Goal: Task Accomplishment & Management: Manage account settings

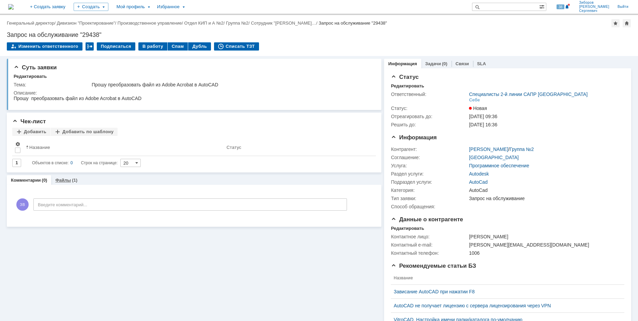
click at [66, 182] on link "Файлы" at bounding box center [63, 179] width 16 height 5
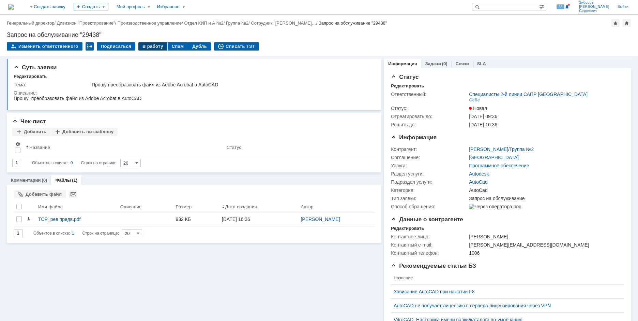
click at [144, 44] on div "В работу" at bounding box center [152, 46] width 29 height 8
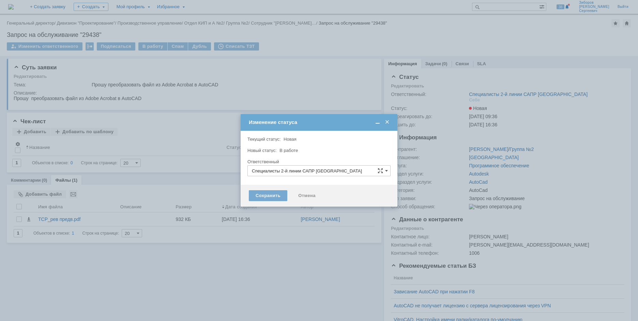
type input "[PERSON_NAME]"
type input "AutoCad"
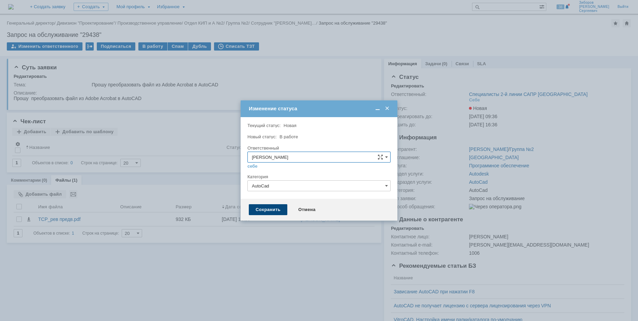
click at [273, 206] on div "Сохранить" at bounding box center [268, 209] width 39 height 11
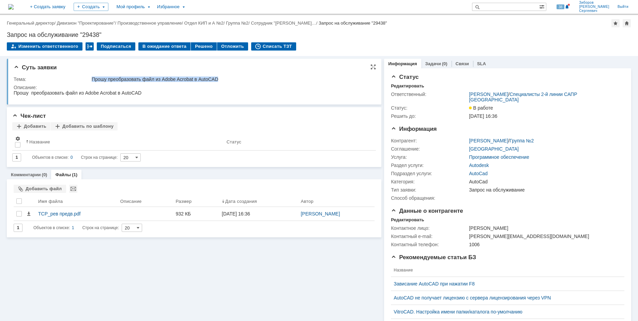
drag, startPoint x: 92, startPoint y: 76, endPoint x: 231, endPoint y: 80, distance: 138.2
click at [231, 80] on div "Прошу преобразовать файл из Adobe Acrobat в AutoCAD" at bounding box center [232, 78] width 280 height 5
copy div "Прошу преобразовать файл из Adobe Acrobat в AutoCAD"
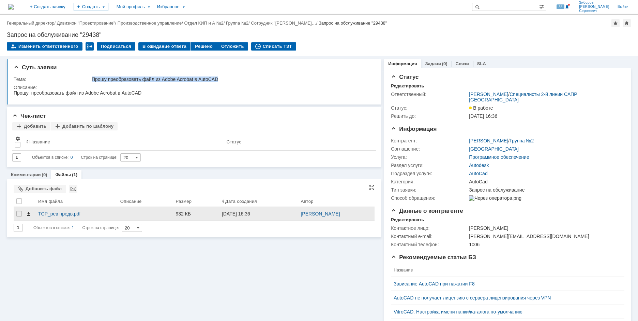
click at [30, 215] on span at bounding box center [28, 213] width 5 height 5
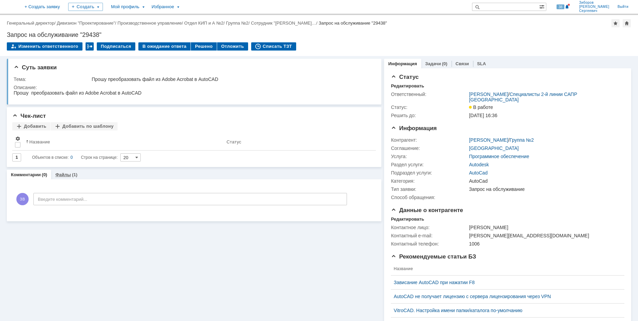
click at [65, 176] on link "Файлы" at bounding box center [63, 174] width 16 height 5
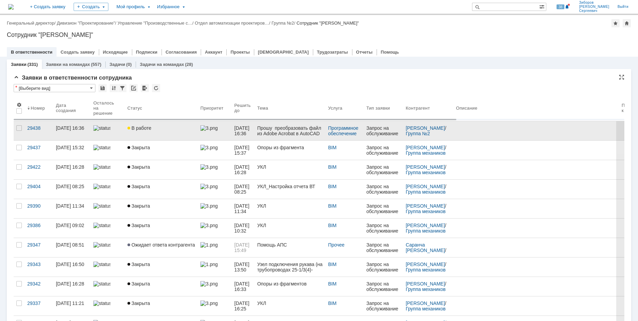
click at [144, 130] on span "В работе" at bounding box center [140, 127] width 24 height 5
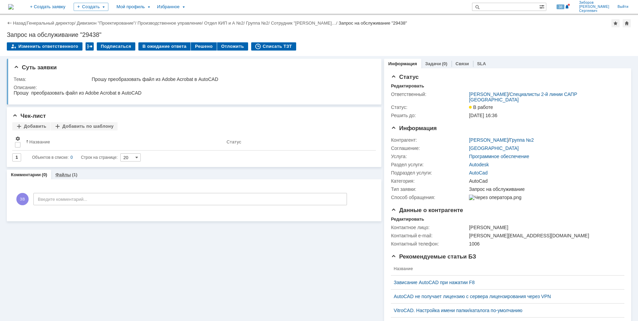
click at [63, 174] on link "Файлы" at bounding box center [63, 174] width 16 height 5
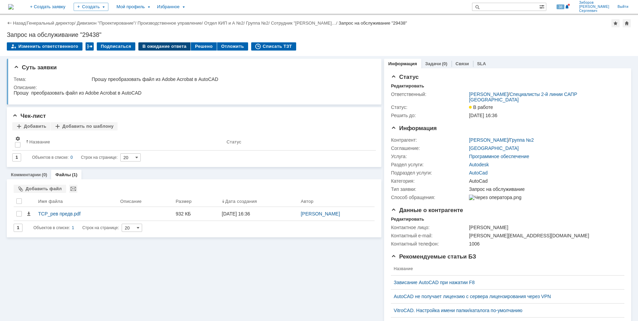
click at [168, 45] on div "В ожидание ответа" at bounding box center [164, 46] width 52 height 8
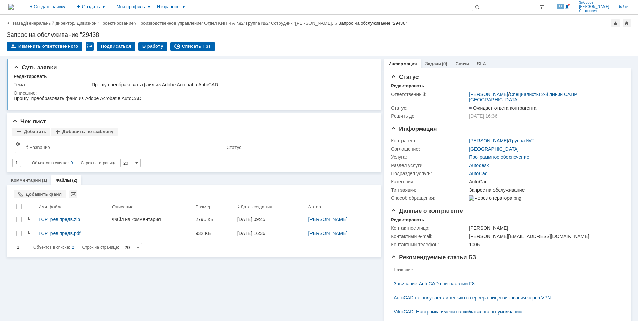
click at [28, 181] on link "Комментарии" at bounding box center [26, 179] width 30 height 5
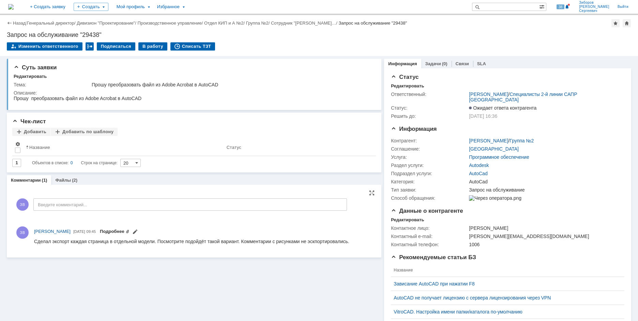
click at [130, 231] on link "Подробнее" at bounding box center [115, 230] width 30 height 5
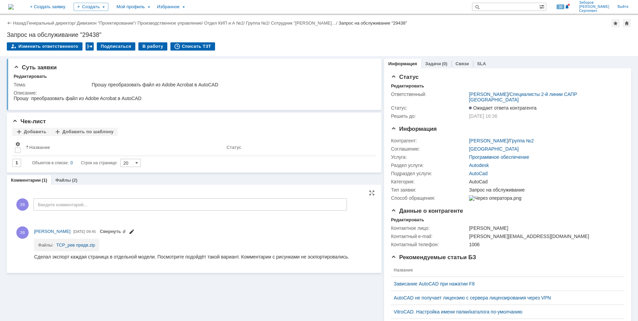
click at [134, 230] on span at bounding box center [131, 232] width 5 height 5
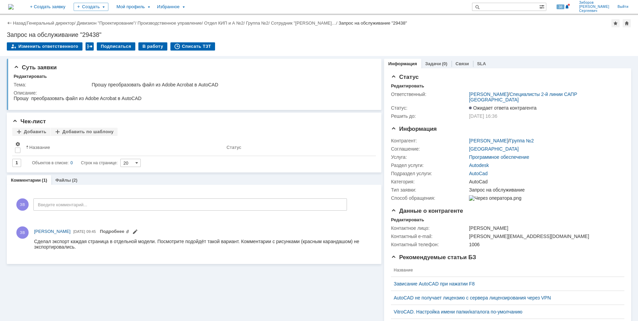
click at [14, 6] on img at bounding box center [10, 6] width 5 height 5
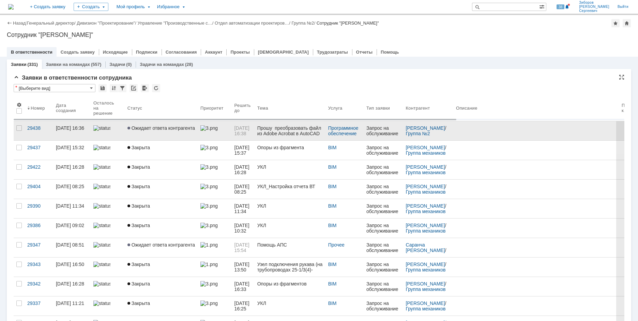
click at [156, 127] on span "Ожидает ответа контрагента" at bounding box center [162, 127] width 68 height 5
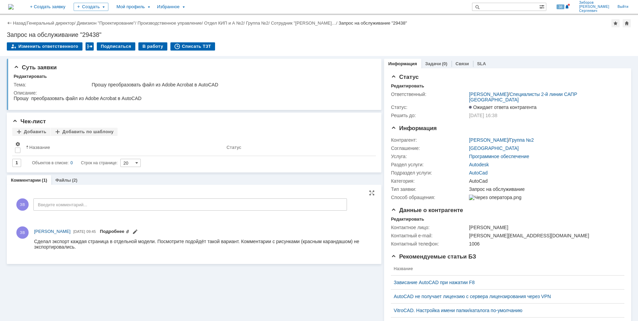
click at [130, 231] on link "Подробнее" at bounding box center [115, 230] width 30 height 5
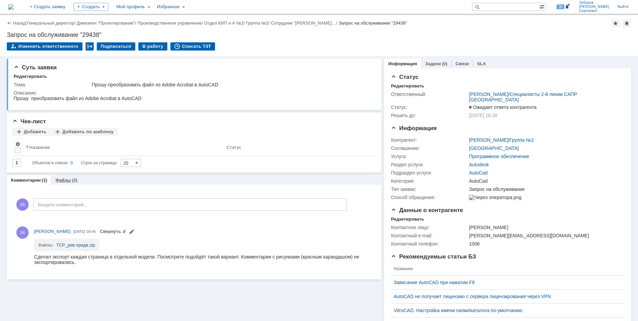
click at [61, 180] on link "Файлы" at bounding box center [63, 179] width 16 height 5
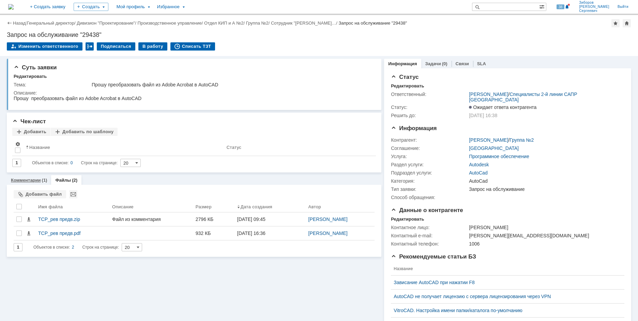
click at [28, 177] on div "Комментарии (1)" at bounding box center [29, 180] width 44 height 10
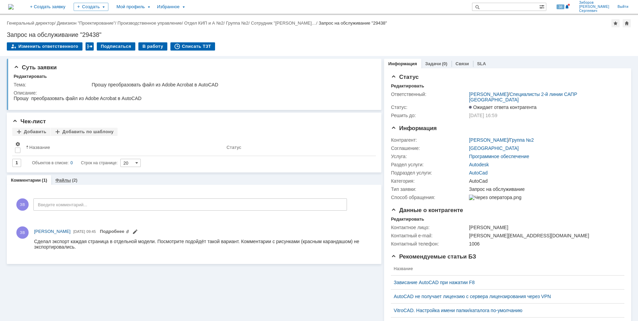
click at [62, 177] on div "Файлы (2)" at bounding box center [66, 180] width 30 height 10
